Goal: Check status: Check status

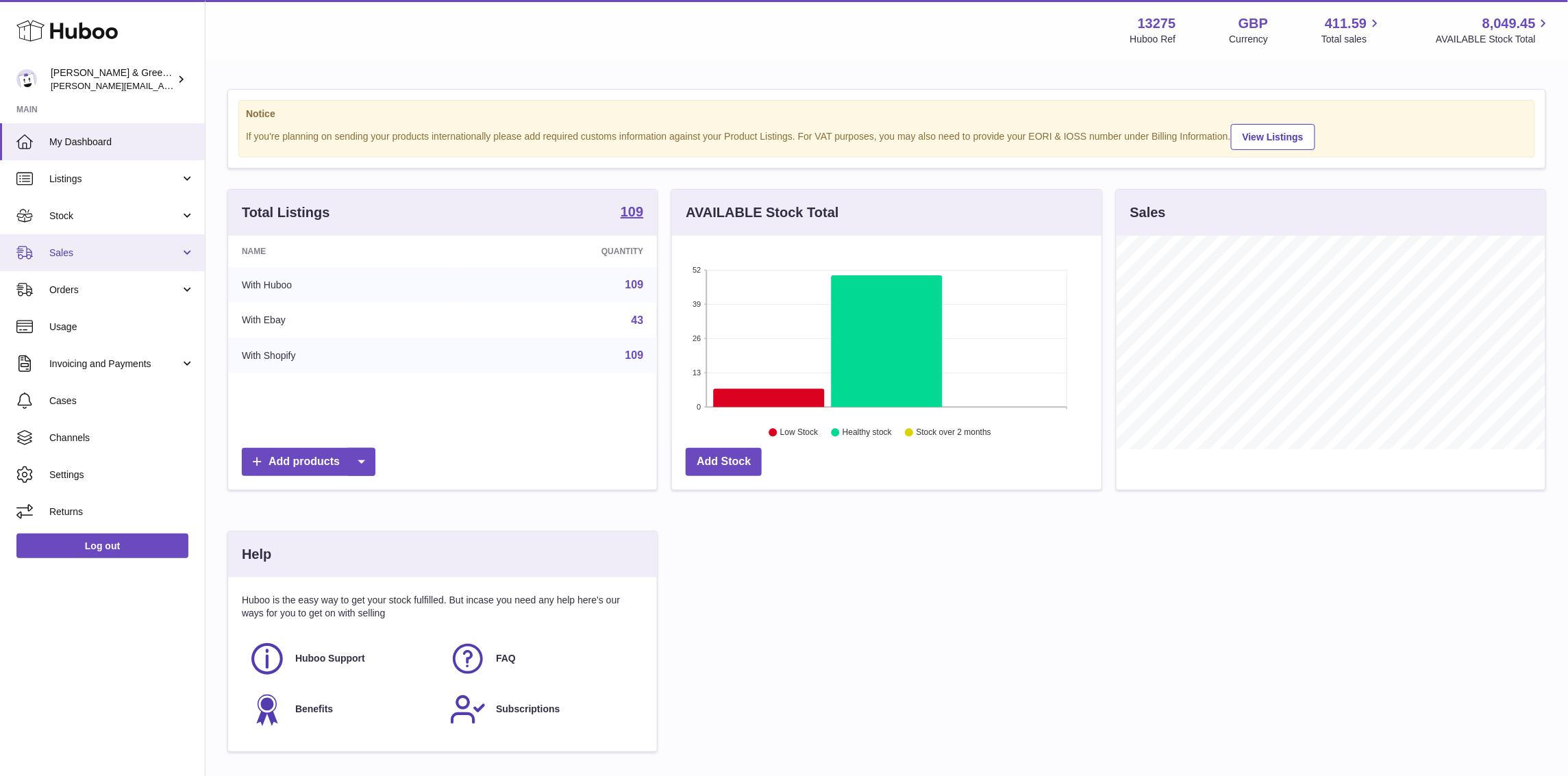
click at [70, 257] on span "Sales" at bounding box center [114, 253] width 131 height 13
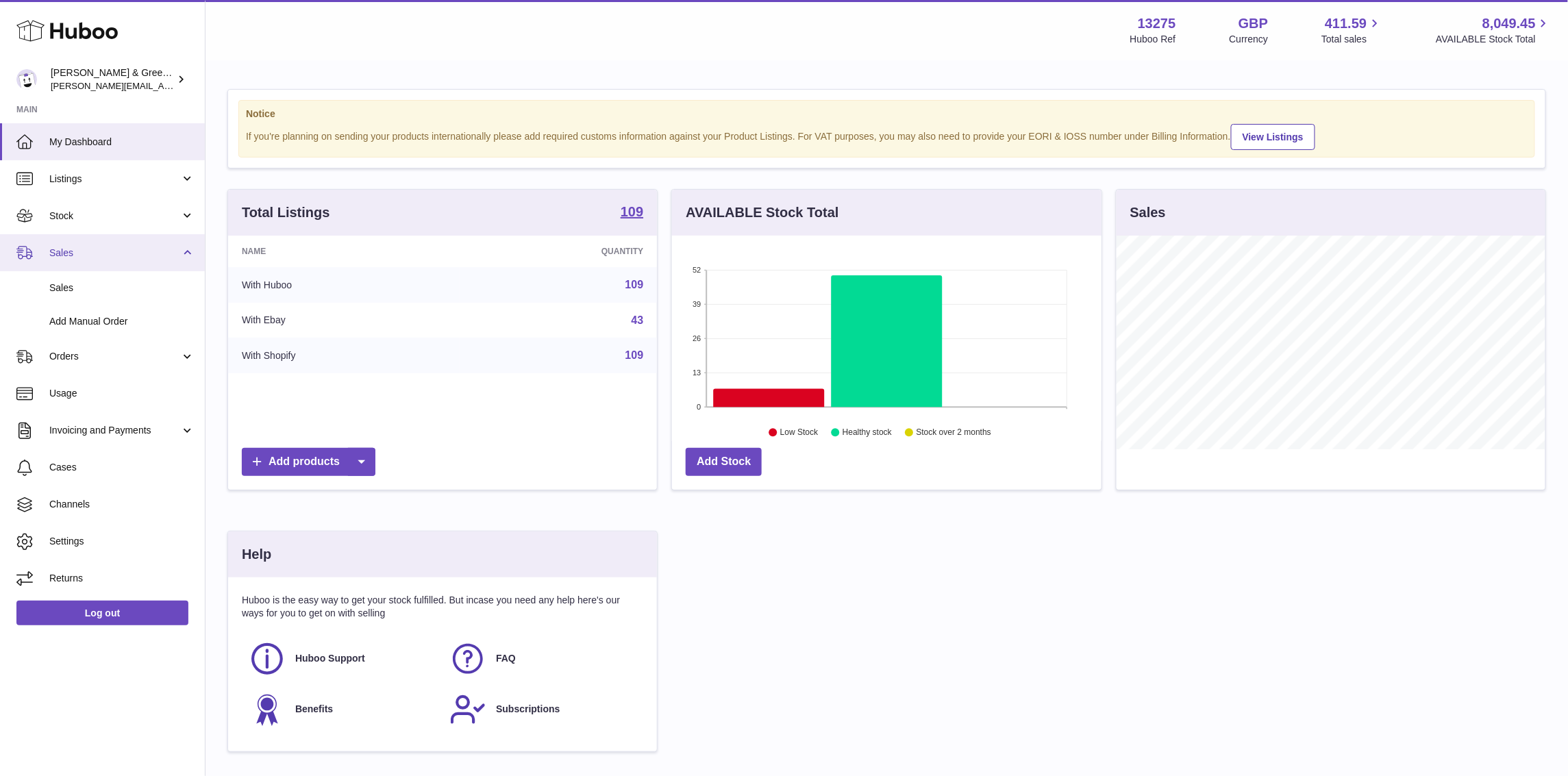
click at [73, 267] on link "Sales" at bounding box center [102, 253] width 205 height 37
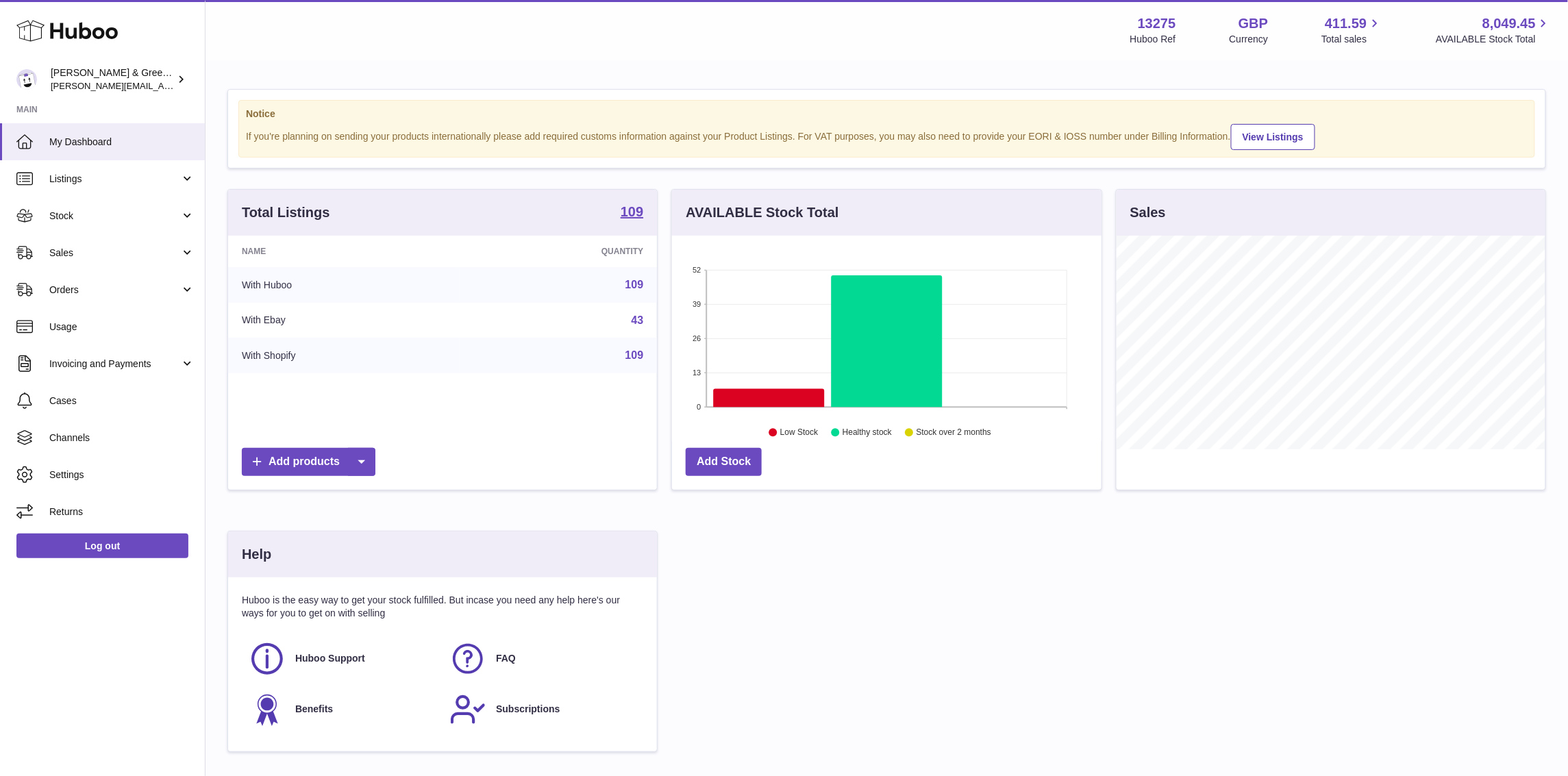
drag, startPoint x: 76, startPoint y: 276, endPoint x: 266, endPoint y: 190, distance: 208.6
click at [76, 276] on ul "My Dashboard Listings Not with Huboo Listings with Huboo Bundles Stock Stock St…" at bounding box center [102, 327] width 205 height 407
click at [97, 263] on link "Sales" at bounding box center [102, 253] width 205 height 37
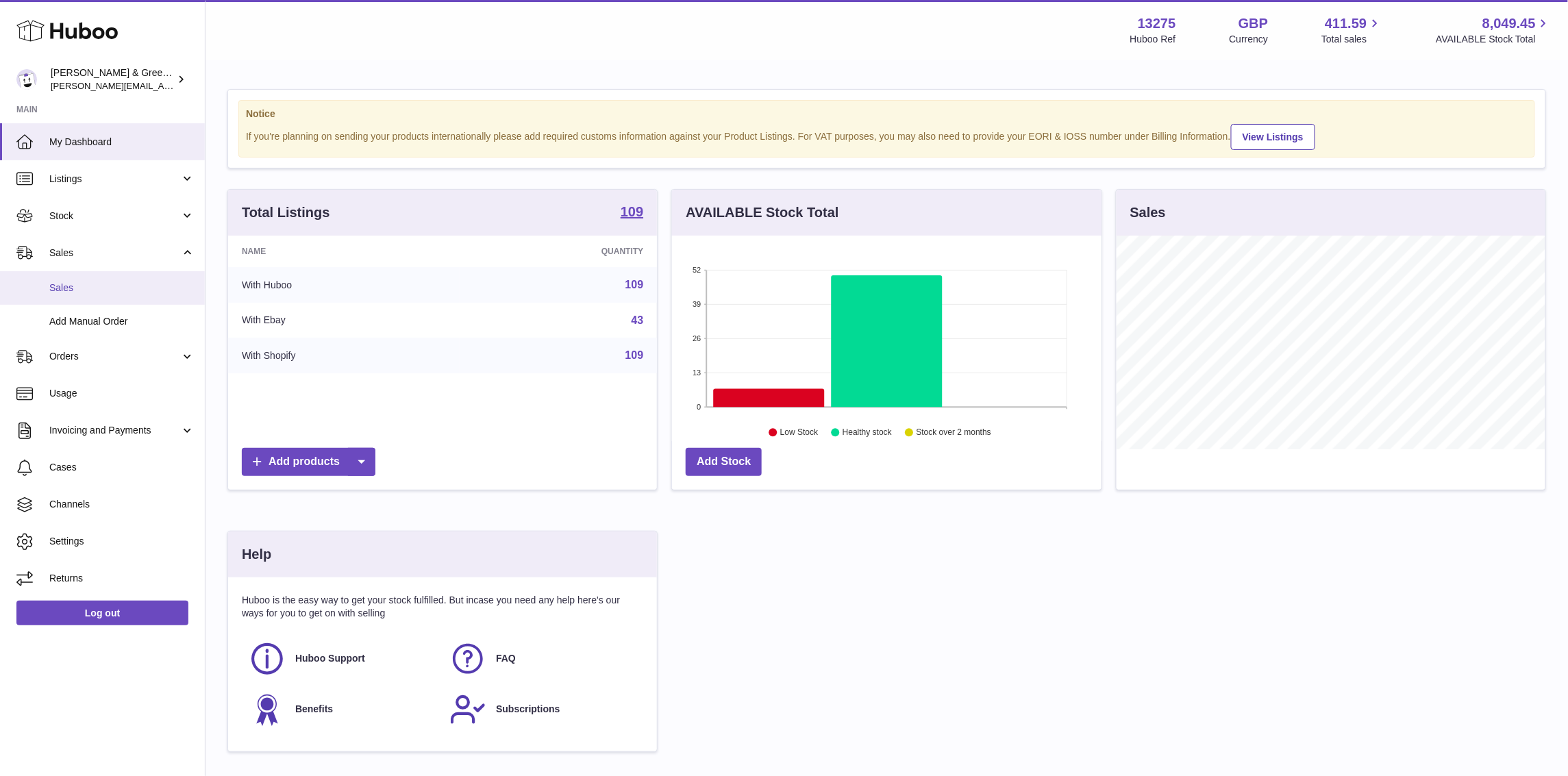
click at [94, 301] on link "Sales" at bounding box center [102, 288] width 205 height 33
click at [94, 294] on link "Sales" at bounding box center [102, 288] width 205 height 33
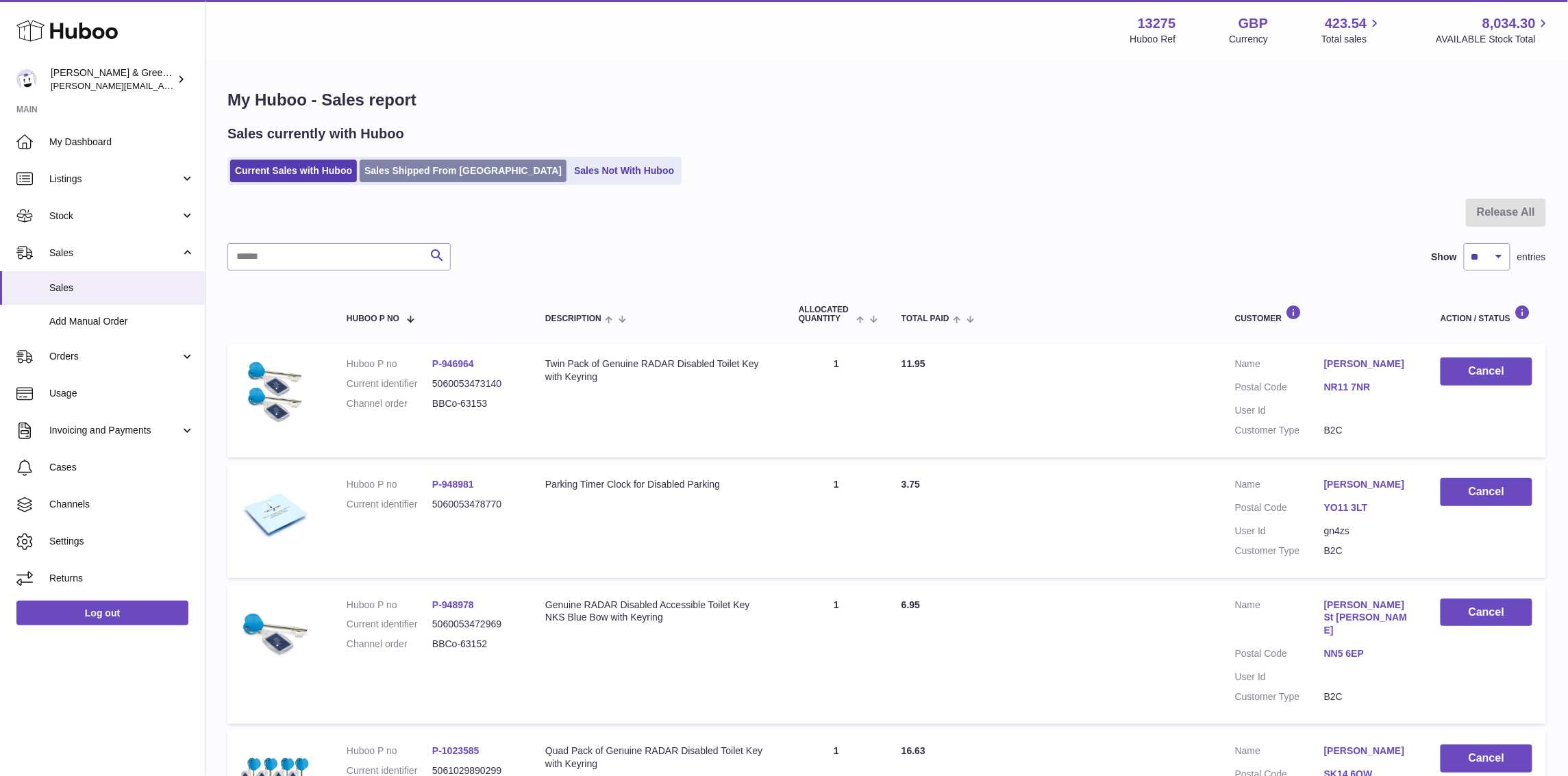
click at [396, 175] on link "Sales Shipped From Huboo" at bounding box center [463, 171] width 207 height 22
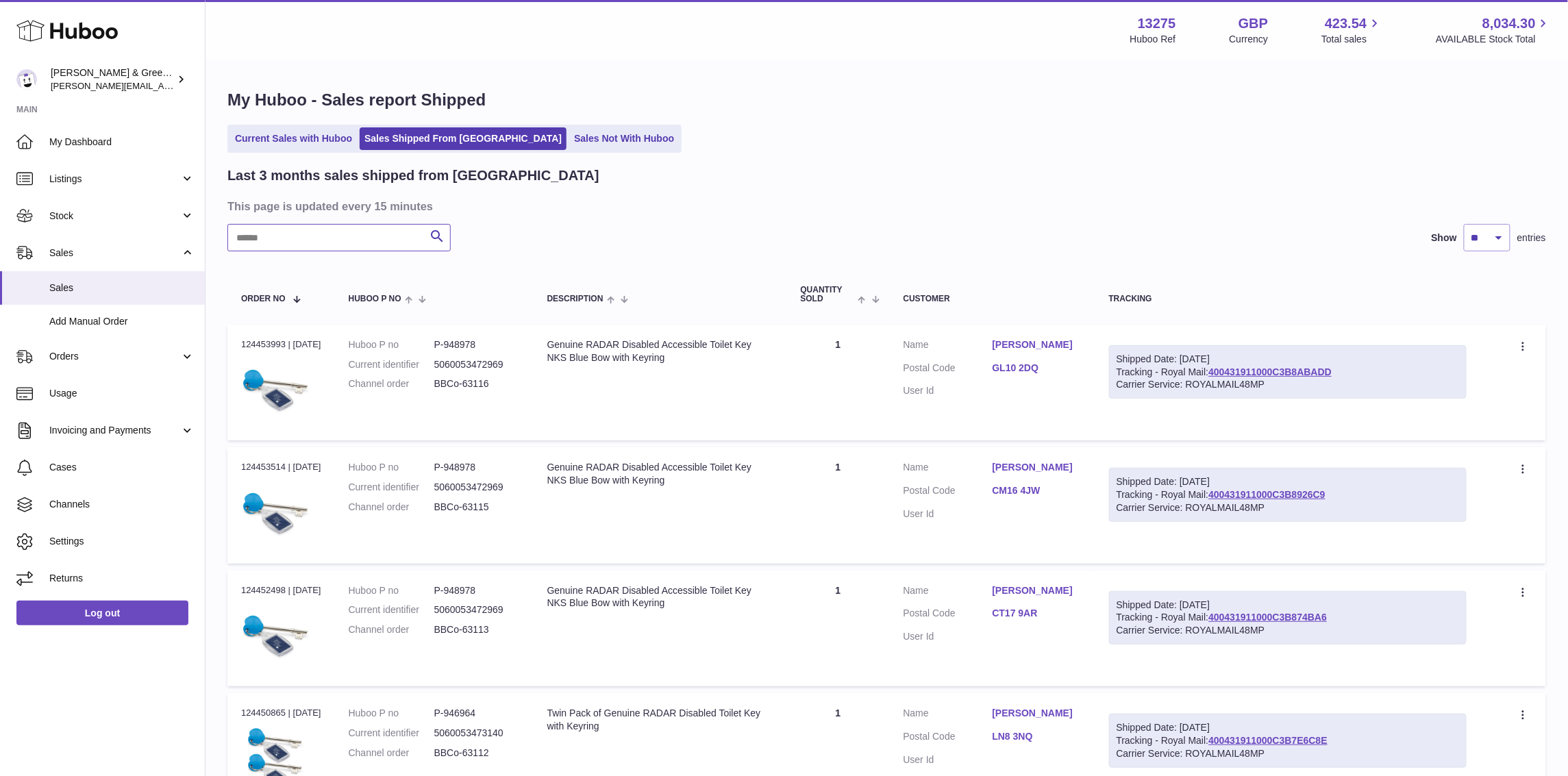
click at [360, 240] on input "text" at bounding box center [338, 237] width 223 height 27
paste input "**********"
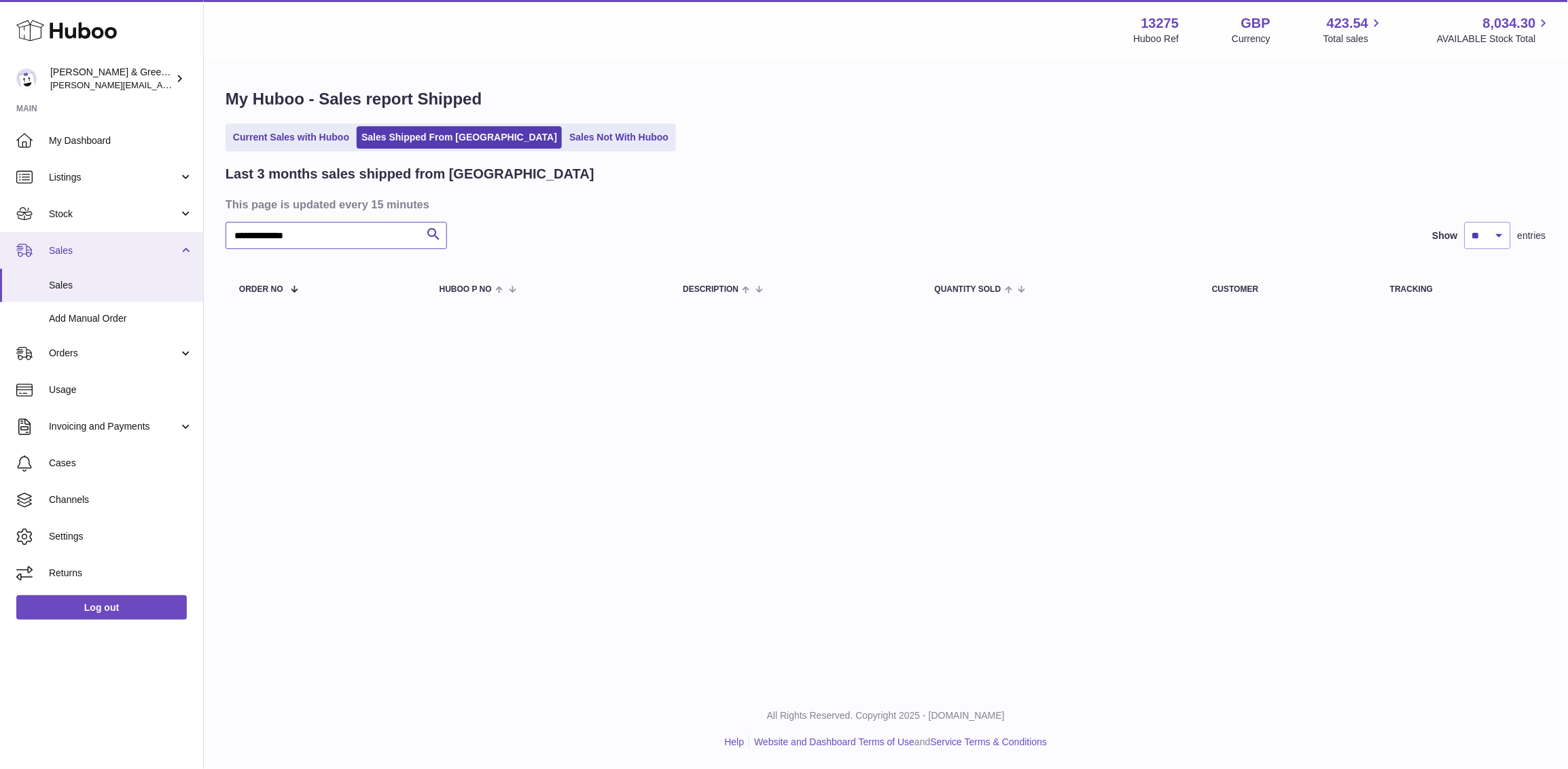
drag, startPoint x: 267, startPoint y: 231, endPoint x: 95, endPoint y: 239, distance: 172.2
click at [95, 239] on div "Huboo [PERSON_NAME] & Green Ltd [PERSON_NAME][EMAIL_ADDRESS][DOMAIN_NAME] Main …" at bounding box center [784, 384] width 1568 height 769
type input "******"
